Goal: Browse casually: Explore the website without a specific task or goal

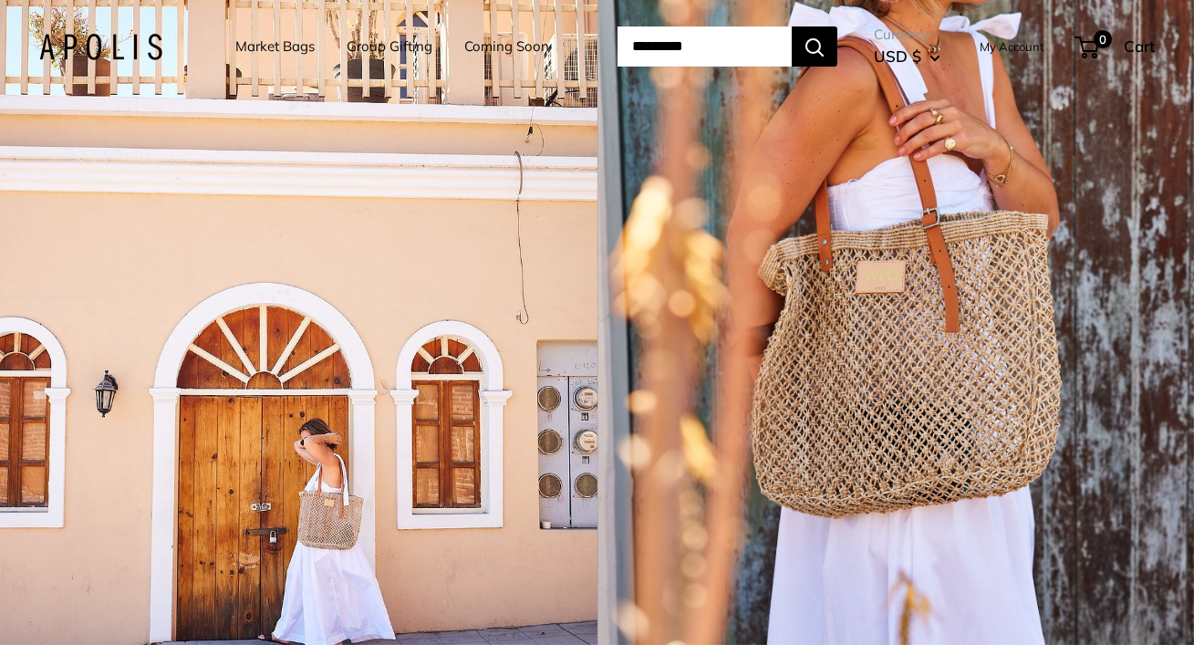
click at [292, 53] on link "Market Bags" at bounding box center [274, 47] width 79 height 26
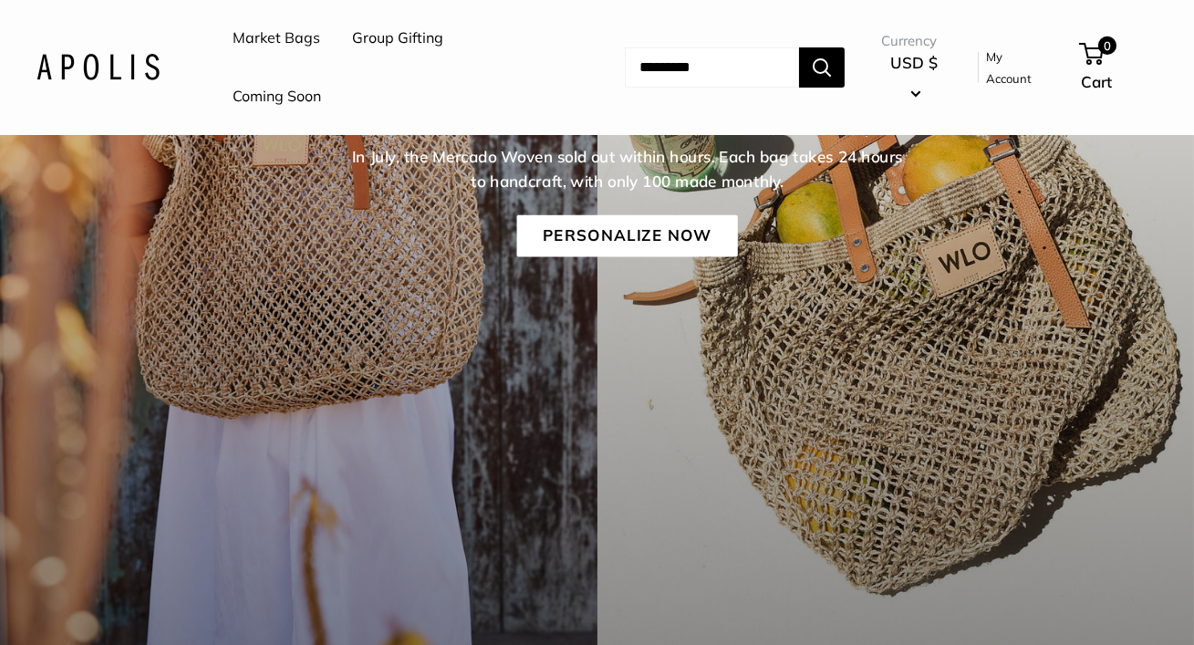
scroll to position [407, 0]
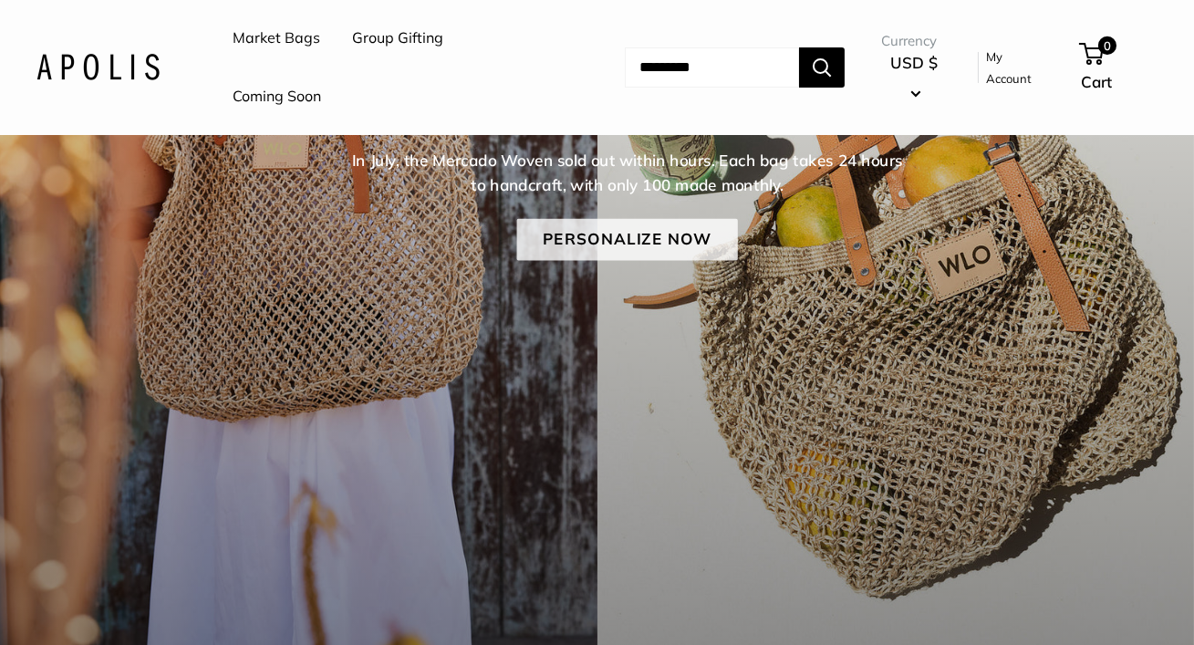
click at [595, 250] on link "Personalize Now" at bounding box center [626, 240] width 221 height 42
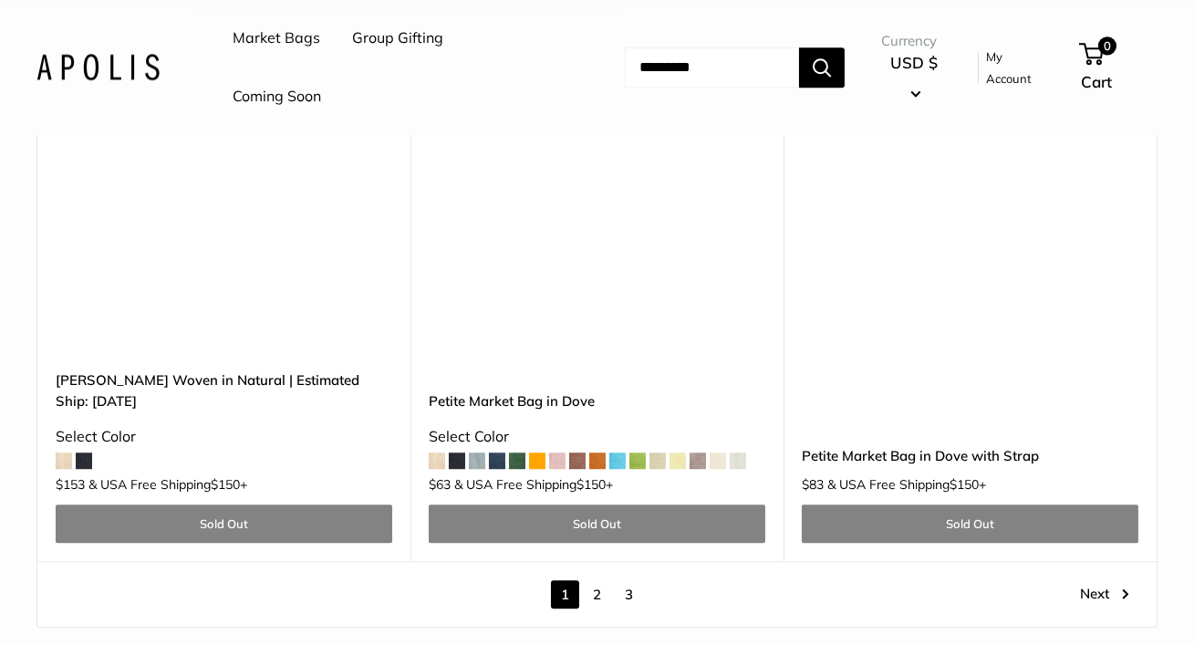
scroll to position [9684, 0]
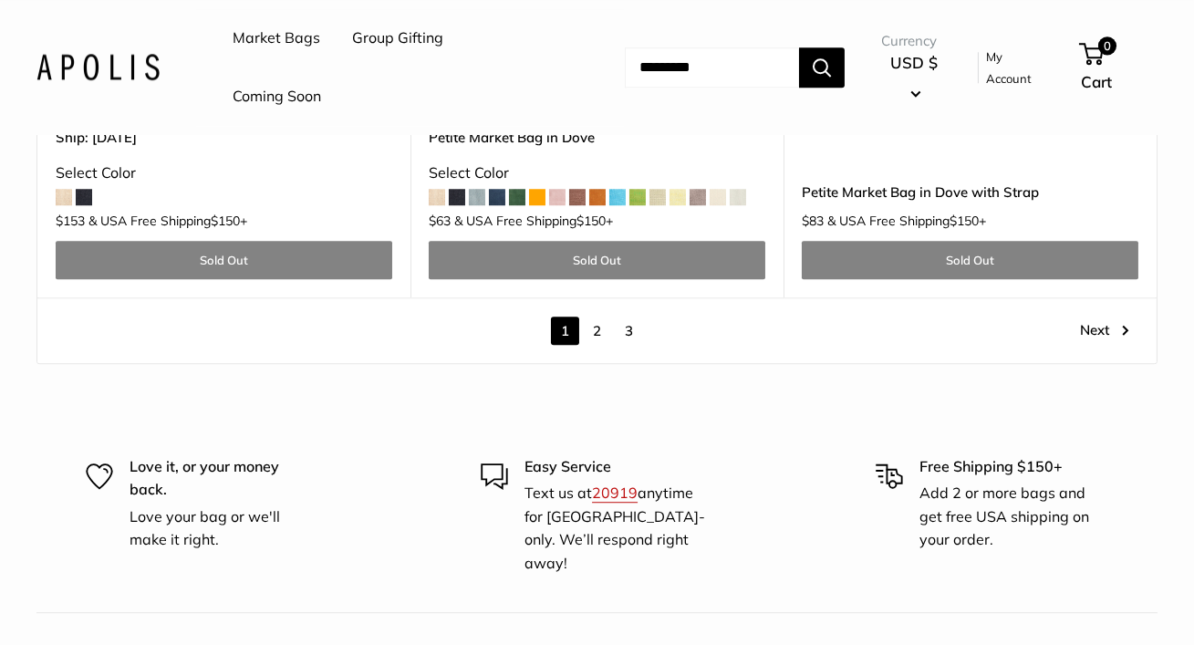
click at [584, 317] on link "2" at bounding box center [597, 331] width 28 height 28
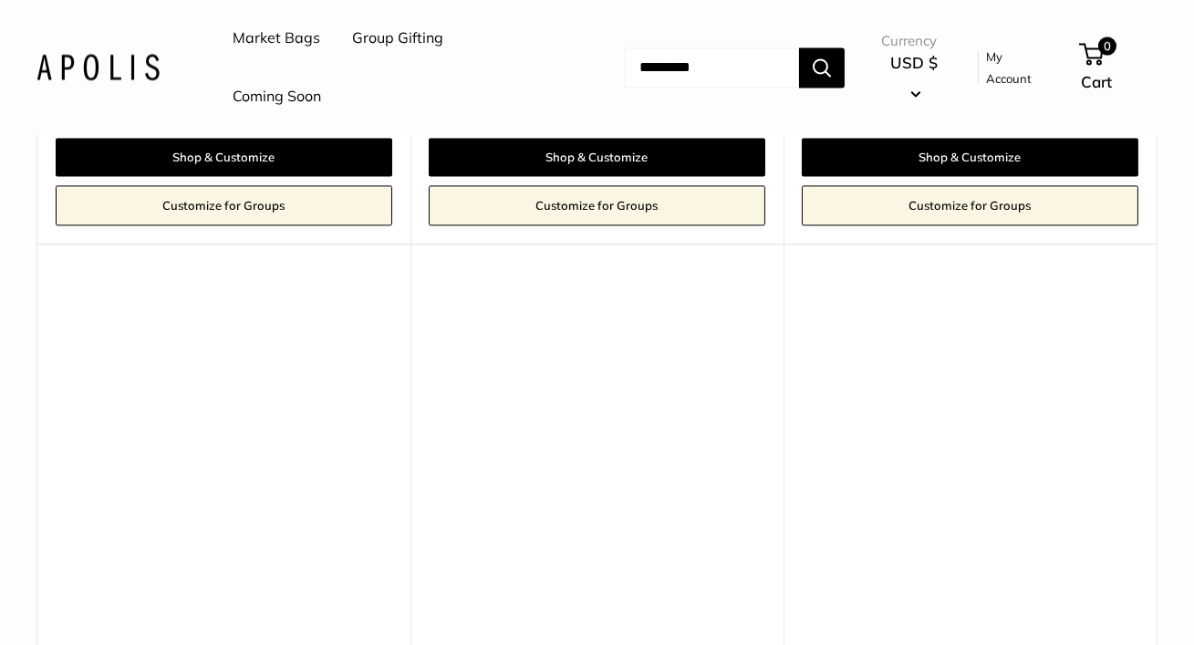
scroll to position [8516, 0]
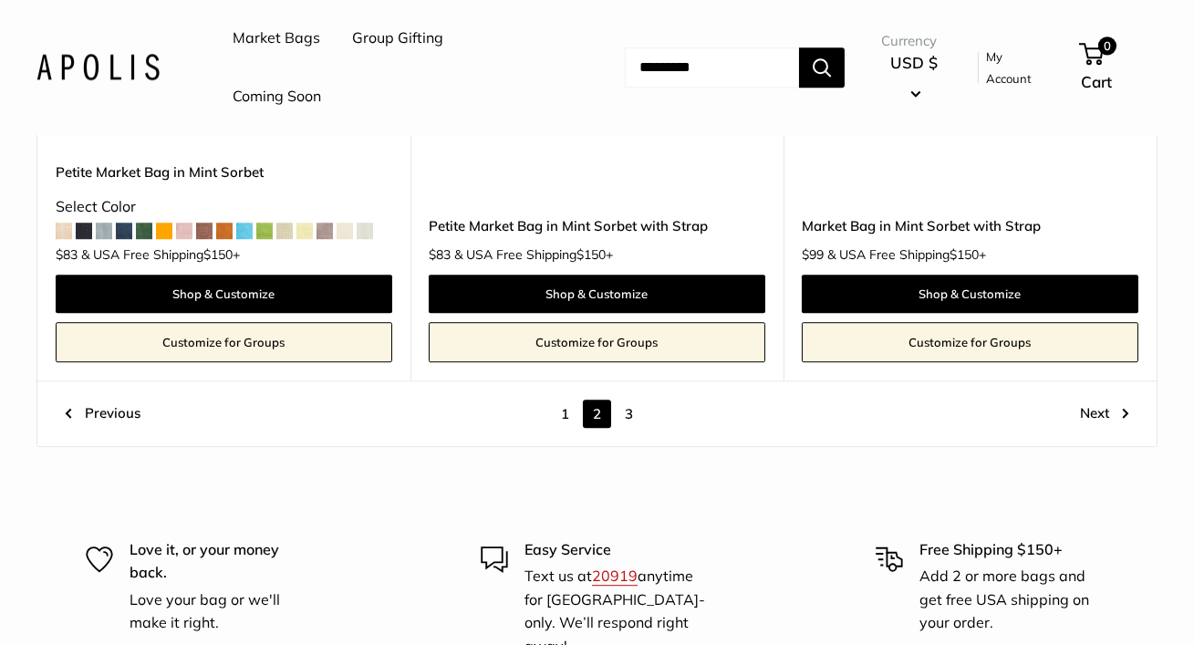
scroll to position [9861, 0]
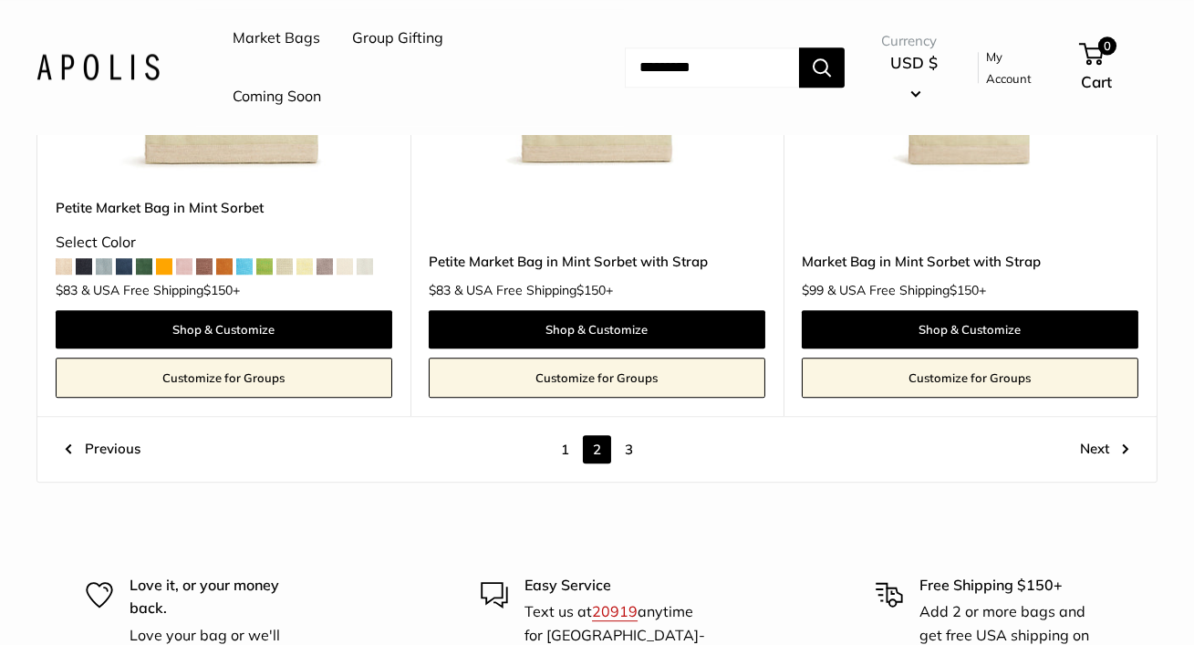
click at [572, 435] on link "1" at bounding box center [565, 449] width 28 height 28
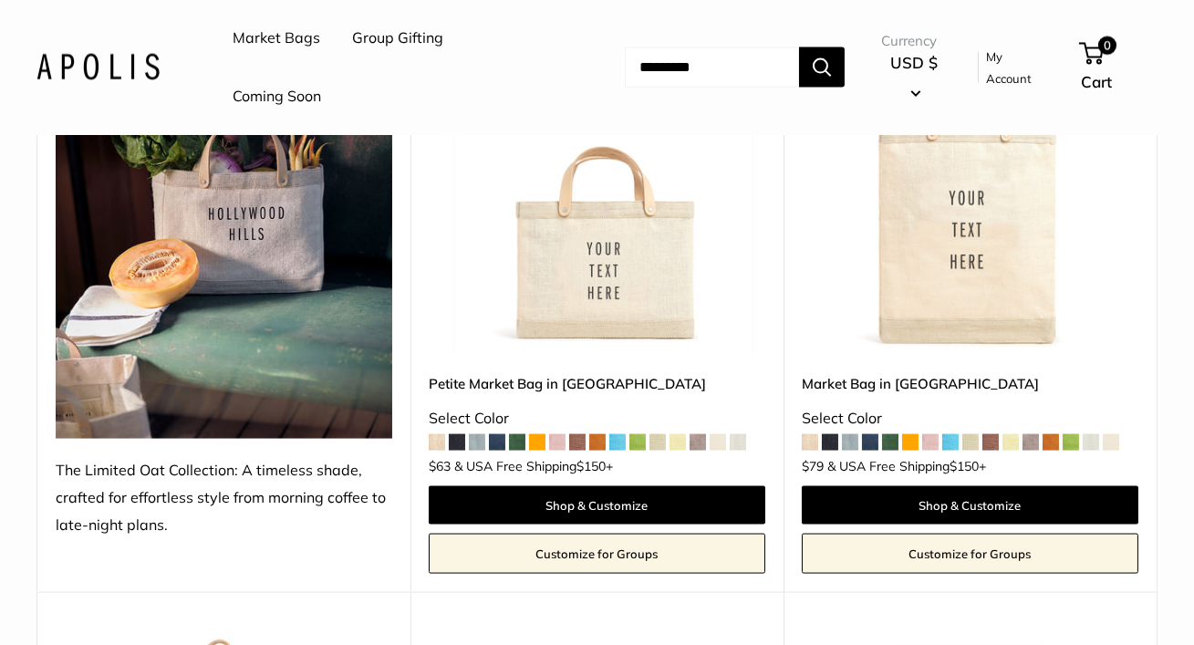
scroll to position [5162, 0]
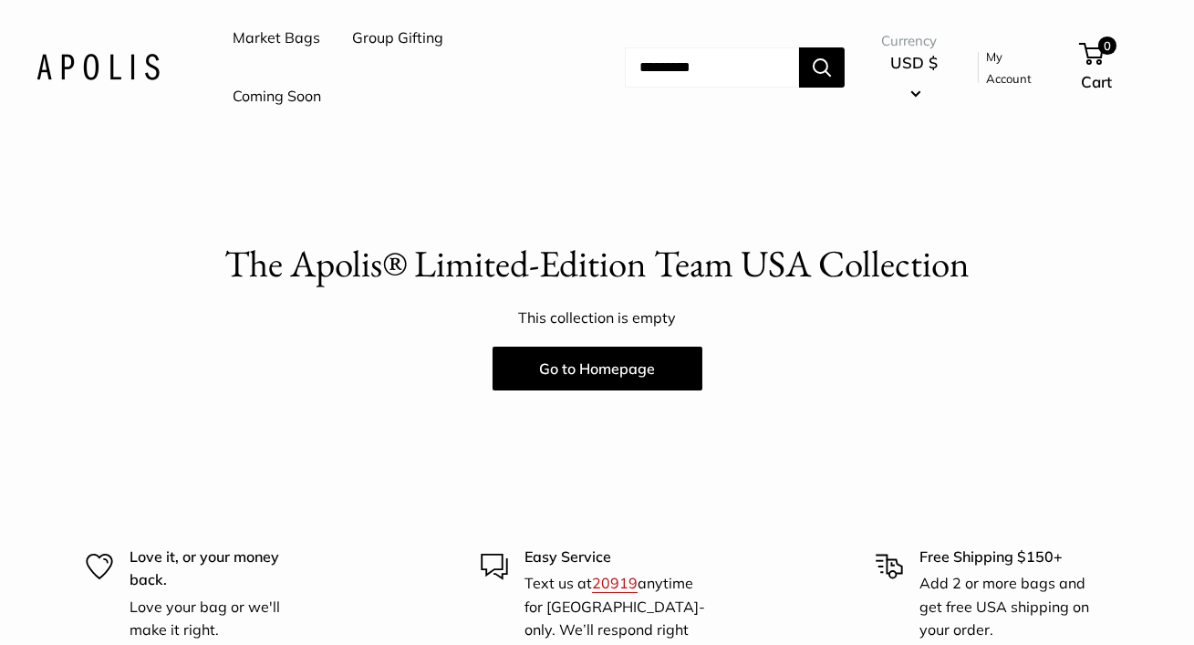
scroll to position [333, 0]
